Goal: Information Seeking & Learning: Learn about a topic

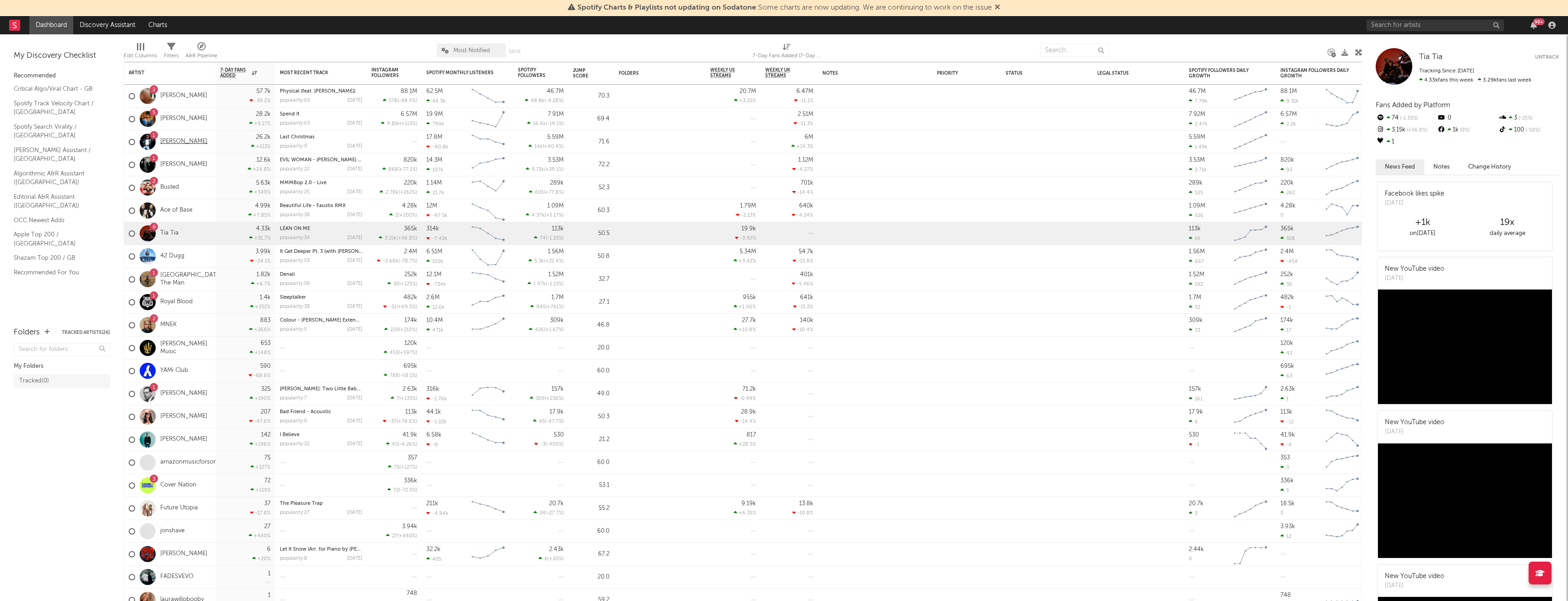
click at [186, 140] on link "George Michael" at bounding box center [183, 141] width 47 height 8
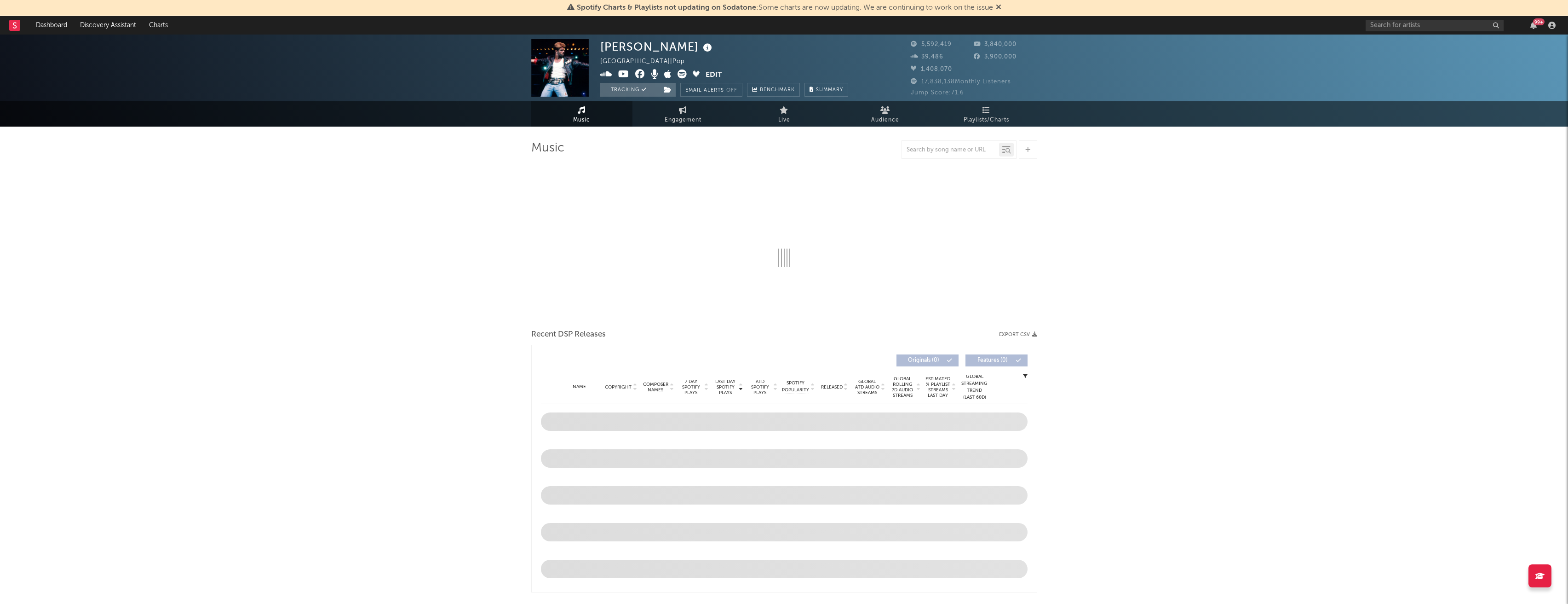
select select "6m"
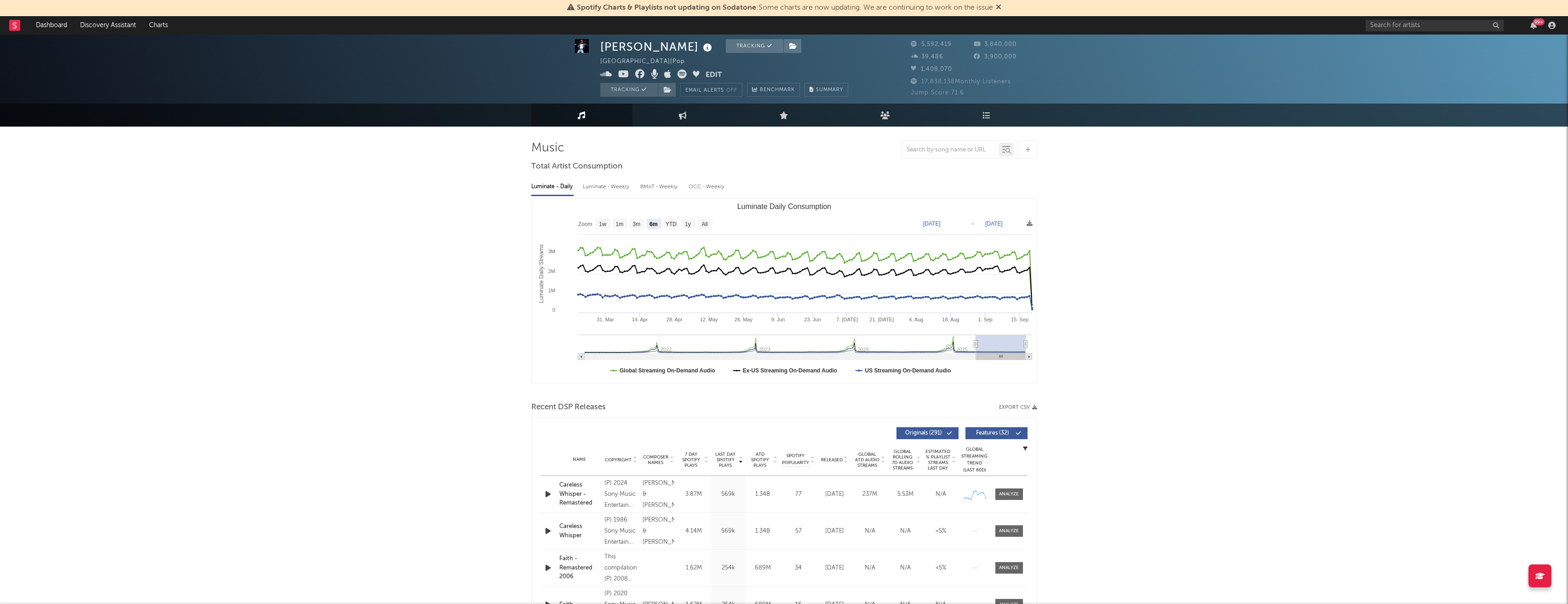
scroll to position [140, 0]
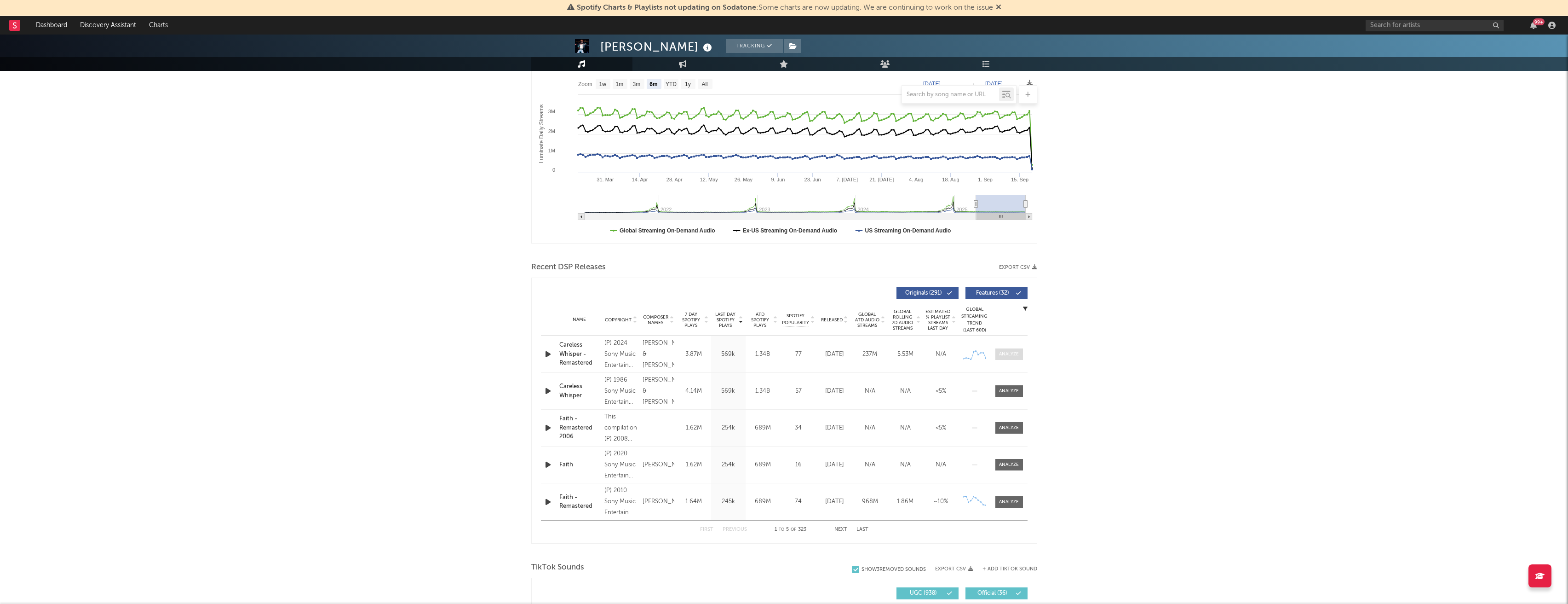
click at [1012, 357] on div at bounding box center [1009, 354] width 20 height 7
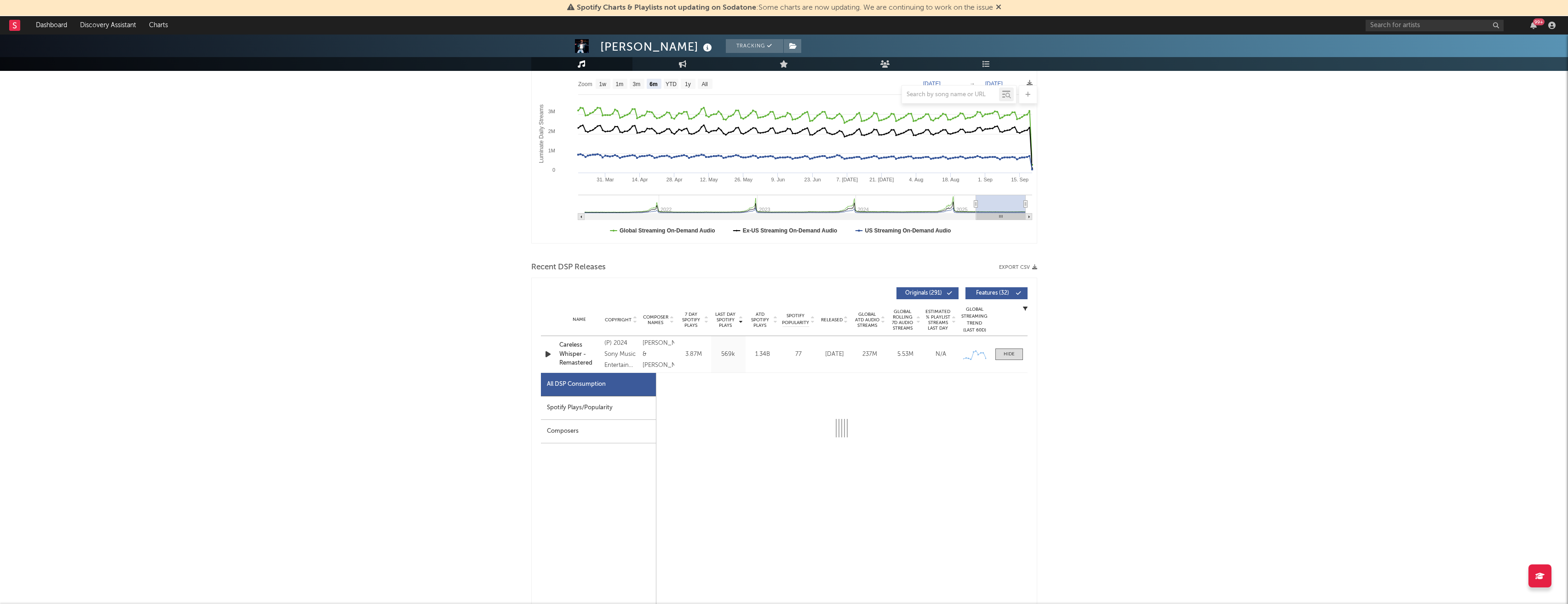
select select "6m"
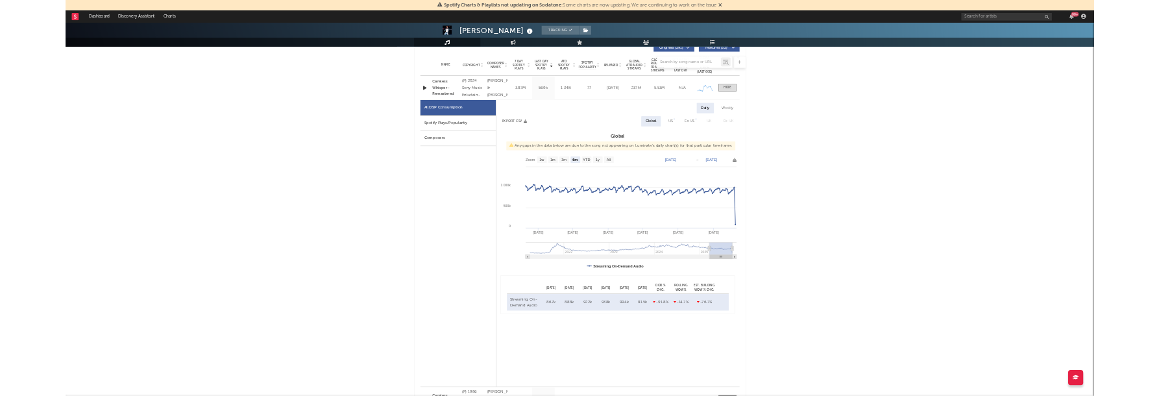
scroll to position [511, 0]
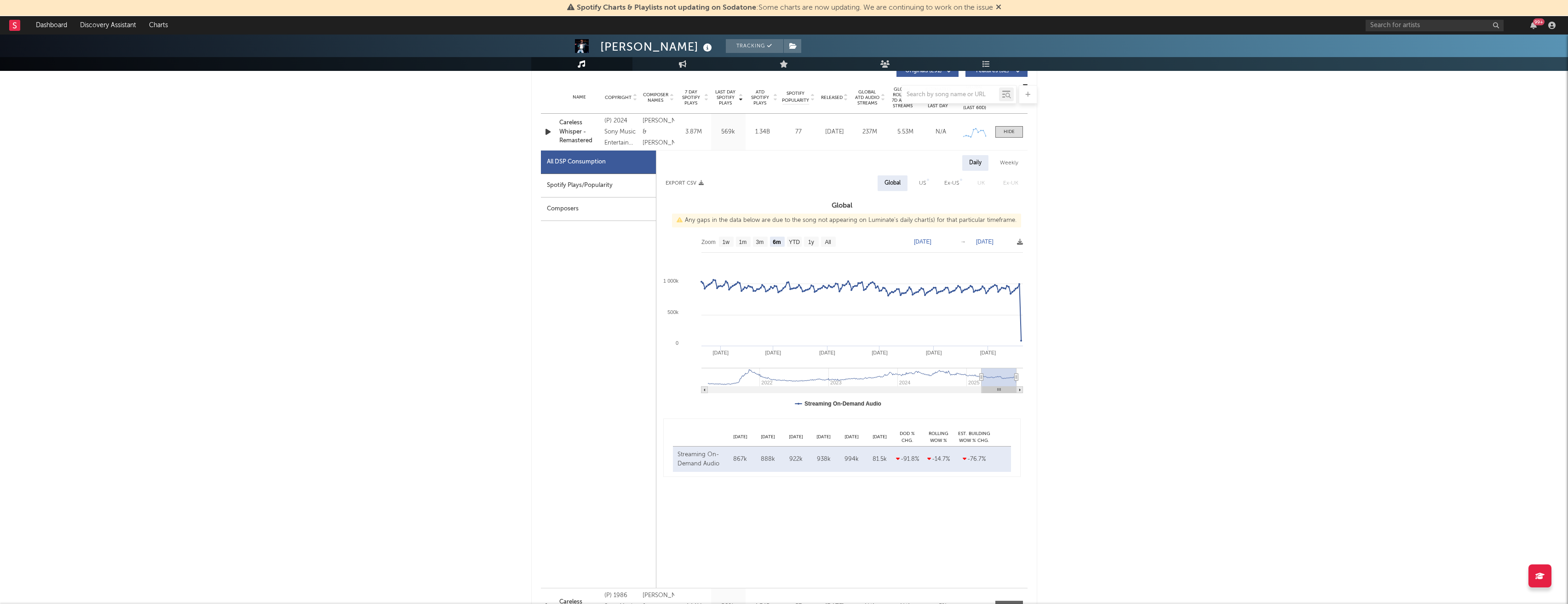
click at [1126, 351] on div "George Michael Tracking United Kingdom | Pop Edit Tracking Email Alerts Off Ben…" at bounding box center [784, 586] width 1568 height 1828
click at [978, 184] on span "UK" at bounding box center [981, 183] width 26 height 16
